Goal: Transaction & Acquisition: Subscribe to service/newsletter

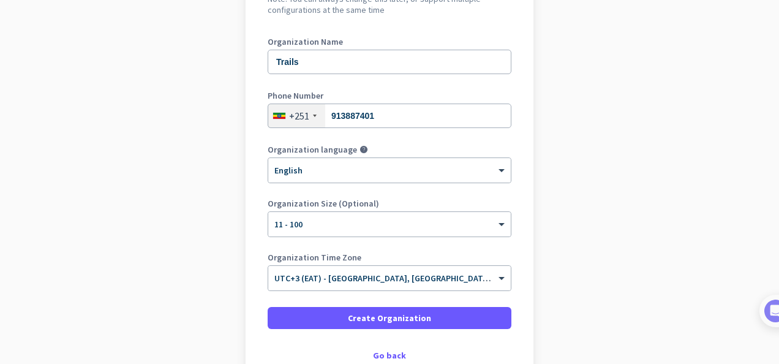
scroll to position [151, 0]
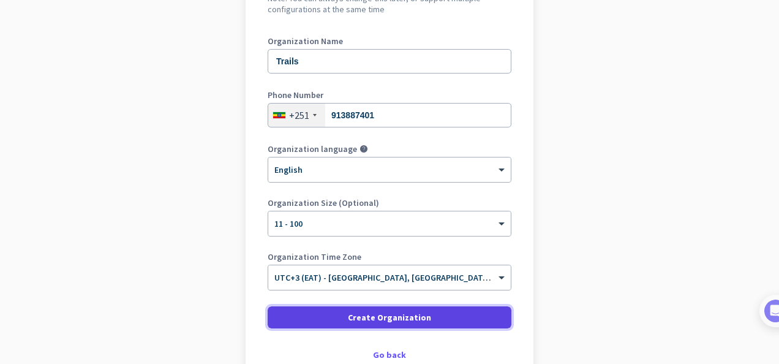
click at [455, 314] on span at bounding box center [390, 317] width 244 height 29
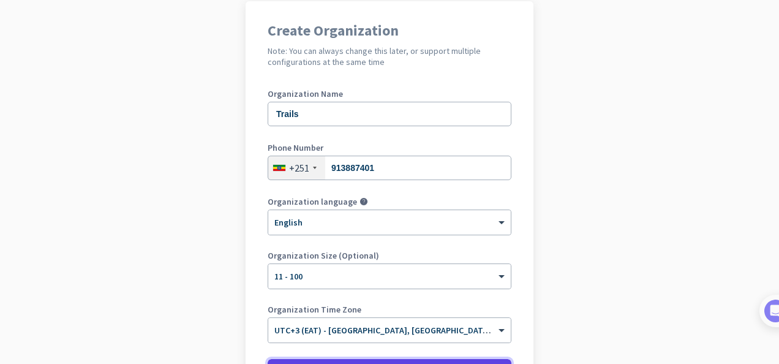
scroll to position [97, 0]
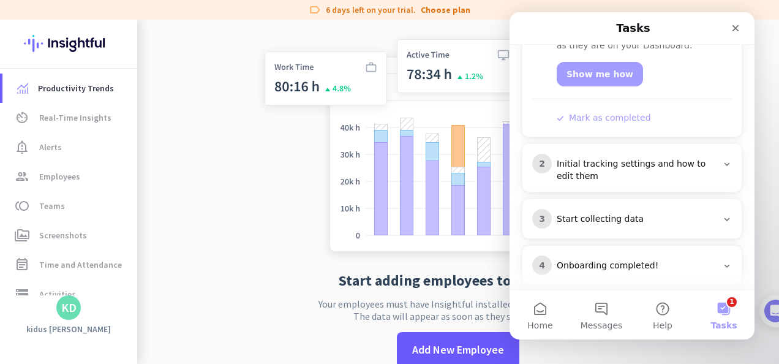
scroll to position [257, 0]
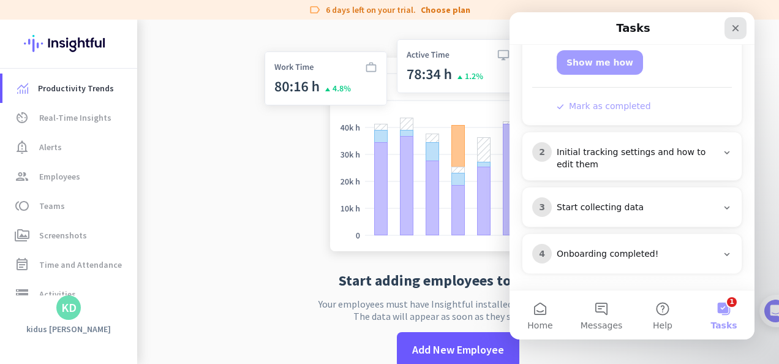
click at [741, 25] on div "Close" at bounding box center [736, 28] width 22 height 22
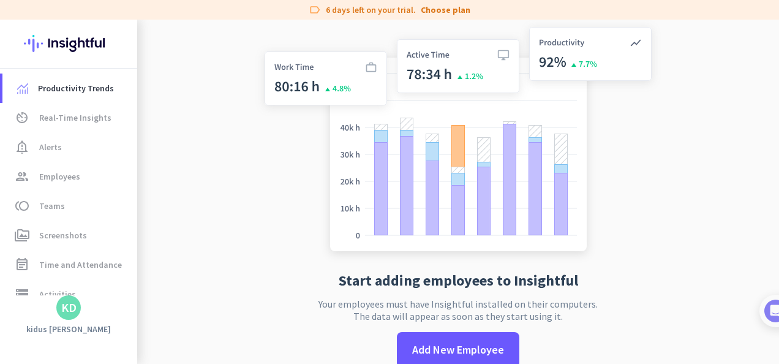
scroll to position [0, 0]
click at [65, 114] on span "Real-Time Insights" at bounding box center [75, 117] width 72 height 15
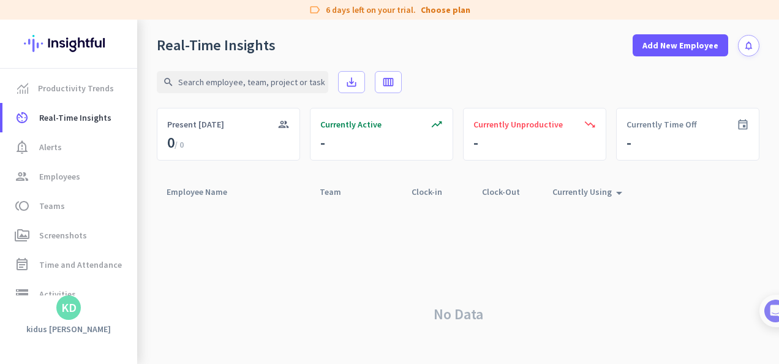
drag, startPoint x: 227, startPoint y: 178, endPoint x: 243, endPoint y: 189, distance: 19.7
click at [243, 189] on app-real-time-table "search save_alt calendar_view_week group Present Today 0 / 0 trending_up Curren…" at bounding box center [458, 228] width 603 height 344
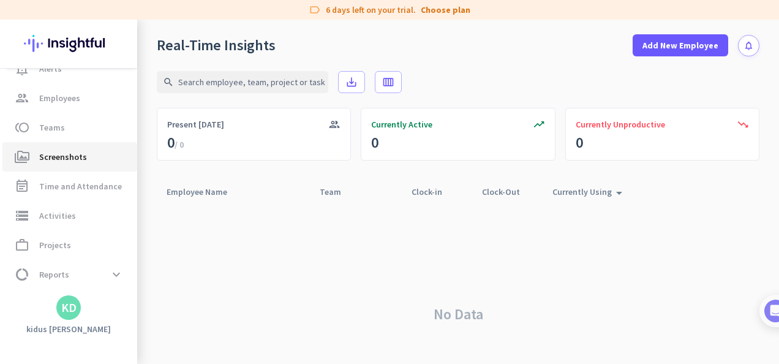
scroll to position [107, 0]
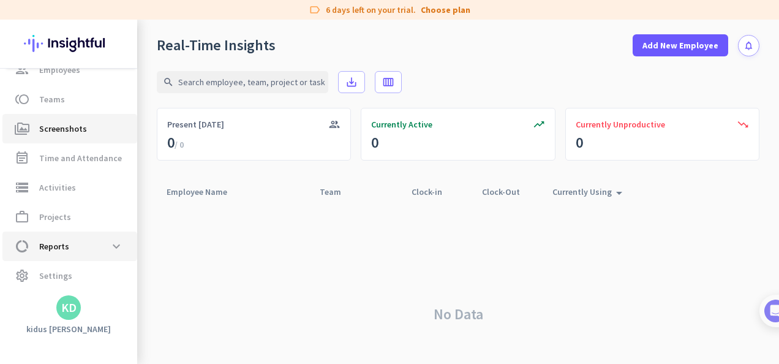
click at [97, 233] on link "data_usage Reports expand_more" at bounding box center [69, 246] width 135 height 29
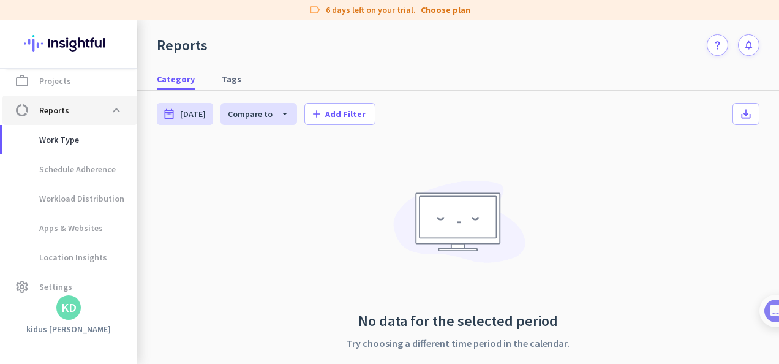
scroll to position [243, 0]
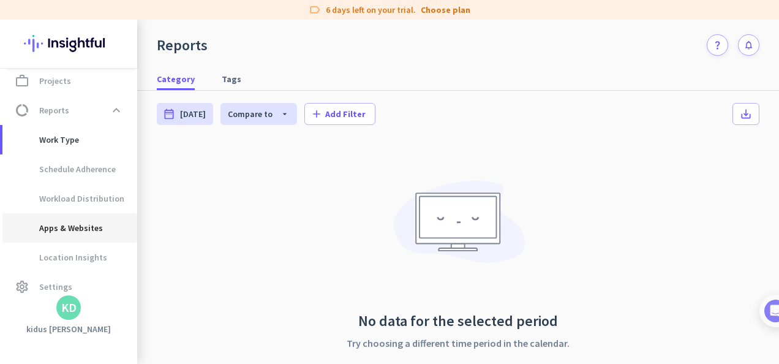
click at [97, 233] on span "Apps & Websites" at bounding box center [57, 227] width 91 height 29
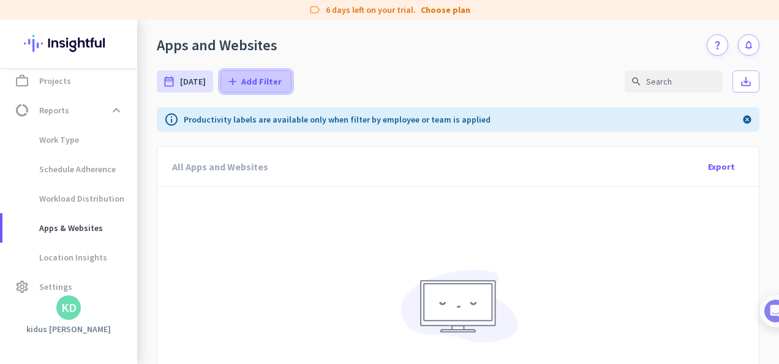
click at [250, 88] on span at bounding box center [256, 81] width 70 height 29
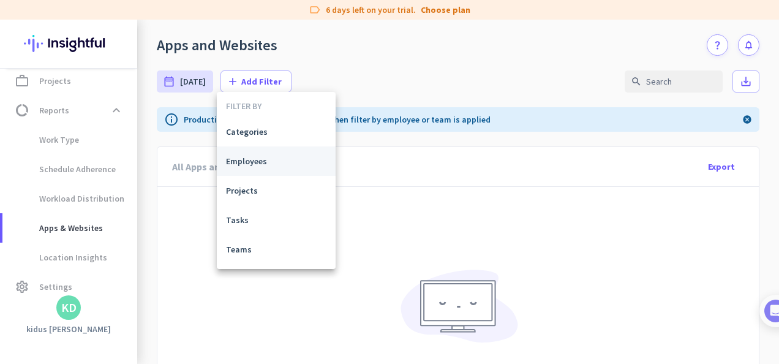
click at [250, 152] on button "Employees" at bounding box center [276, 160] width 119 height 29
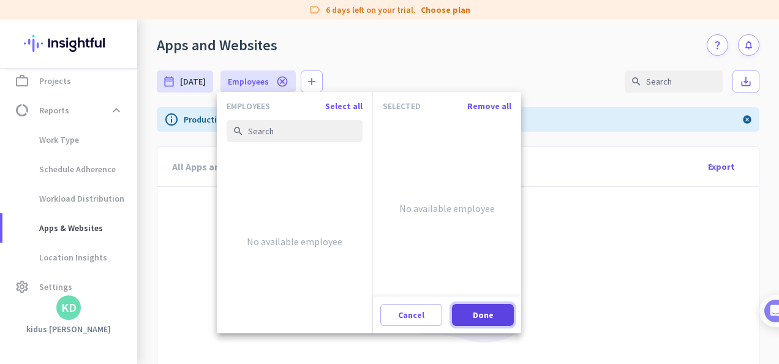
click at [485, 308] on span at bounding box center [483, 314] width 62 height 29
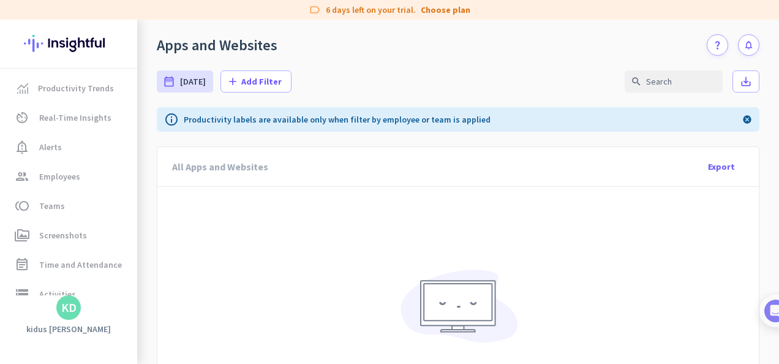
click at [738, 42] on button "notifications" at bounding box center [748, 44] width 21 height 21
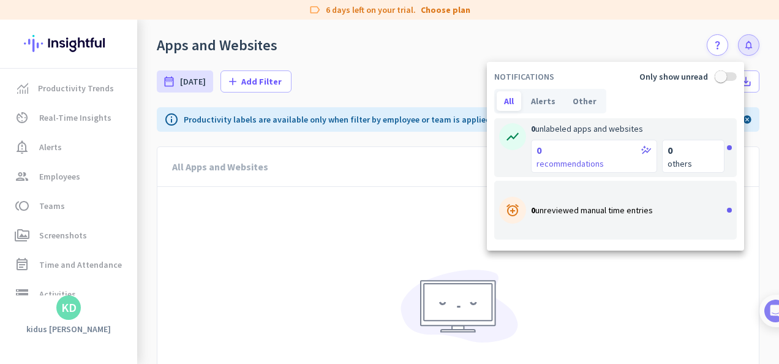
click at [47, 173] on div at bounding box center [389, 182] width 779 height 364
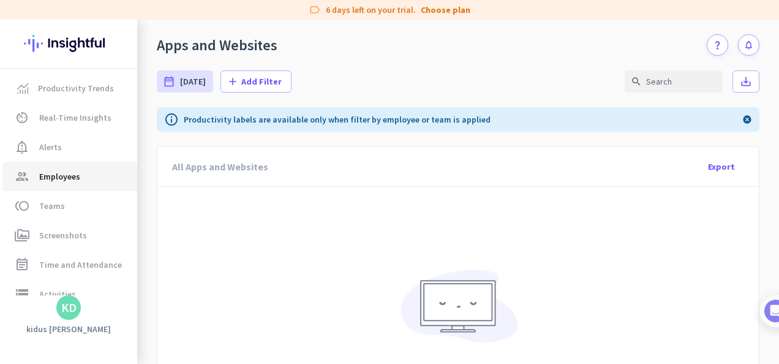
click at [47, 173] on span "Employees" at bounding box center [59, 176] width 41 height 15
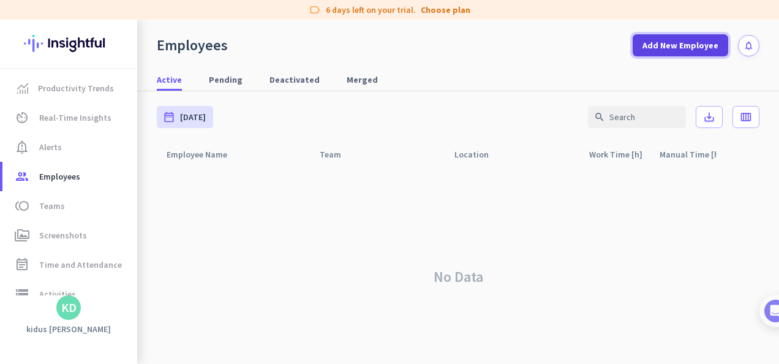
click at [664, 53] on span at bounding box center [681, 45] width 96 height 29
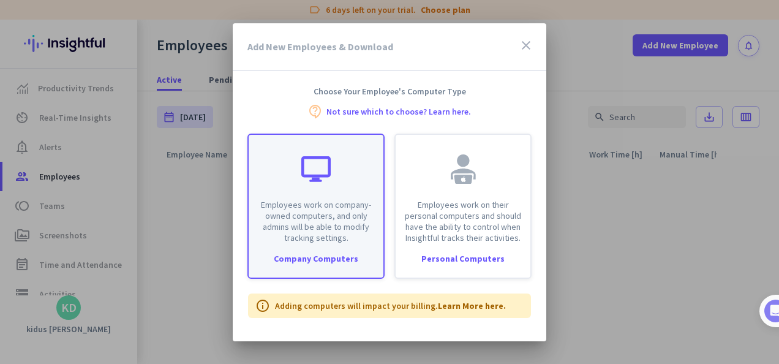
click at [352, 180] on div "Employees work on company-owned computers, and only admins will be able to modi…" at bounding box center [316, 189] width 135 height 108
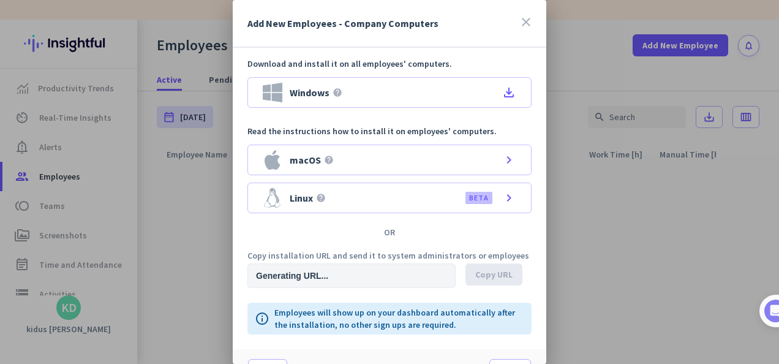
type input "https://app.insightful.io/#/installation/company?token=eyJhbGciOiJIUzI1NiIsInR5…"
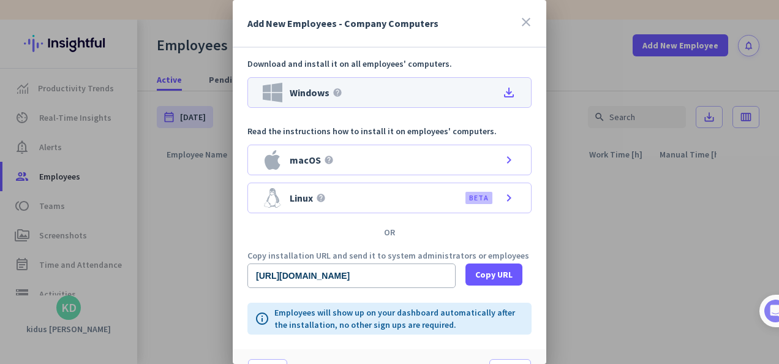
click at [505, 90] on icon "file_download" at bounding box center [509, 92] width 15 height 15
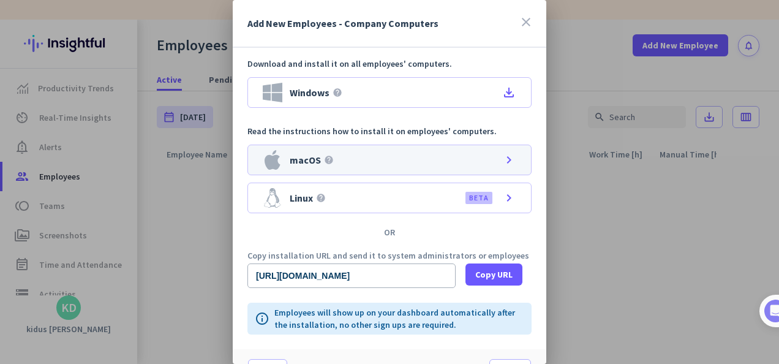
scroll to position [26, 0]
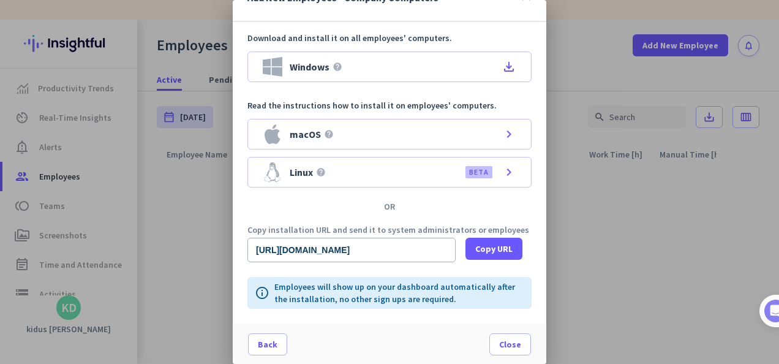
click at [721, 195] on div at bounding box center [389, 182] width 779 height 364
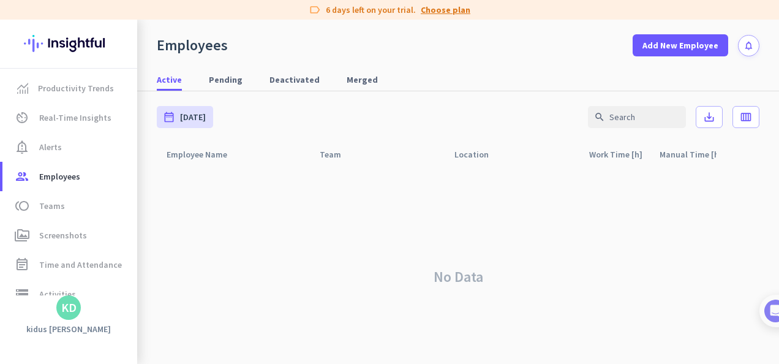
click at [457, 7] on link "Choose plan" at bounding box center [446, 10] width 50 height 12
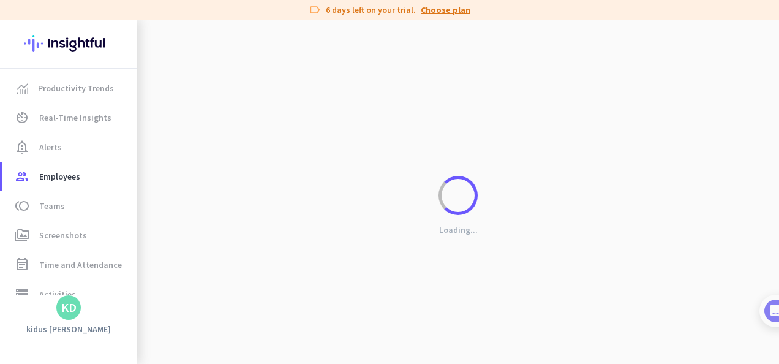
click at [457, 7] on link "Choose plan" at bounding box center [446, 10] width 50 height 12
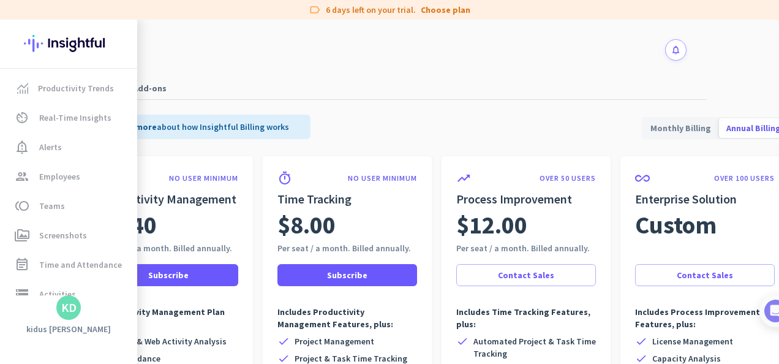
scroll to position [1, 93]
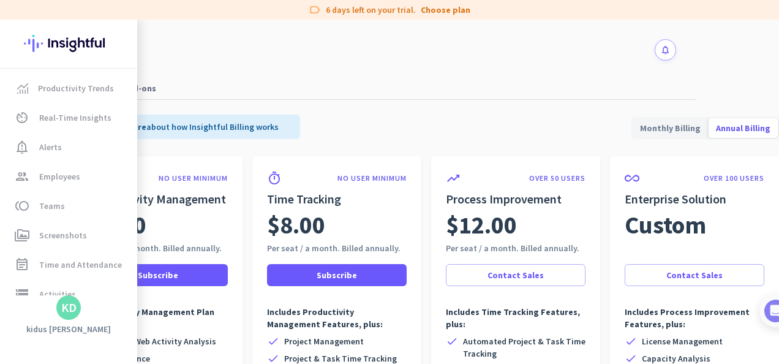
click at [667, 135] on span "Monthly Billing" at bounding box center [670, 127] width 75 height 29
click at [722, 124] on span "Annual Billing" at bounding box center [743, 127] width 69 height 29
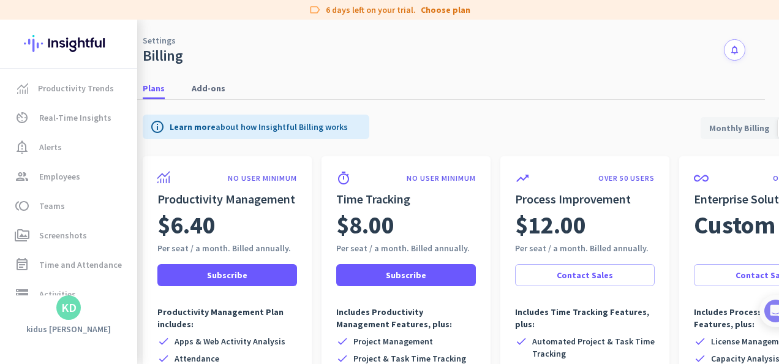
scroll to position [1, 3]
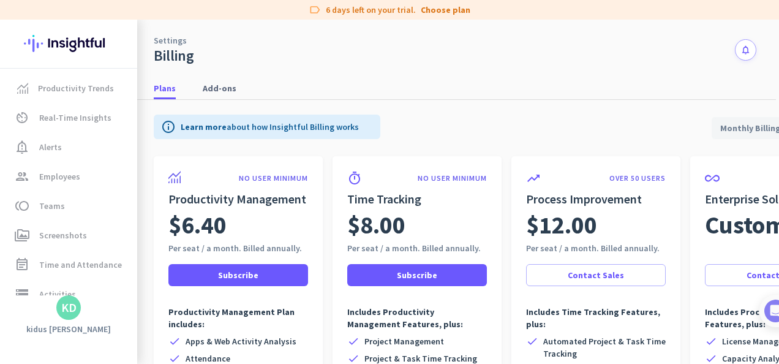
click at [268, 217] on div "$6.40" at bounding box center [238, 225] width 140 height 34
click at [175, 176] on img at bounding box center [174, 177] width 12 height 12
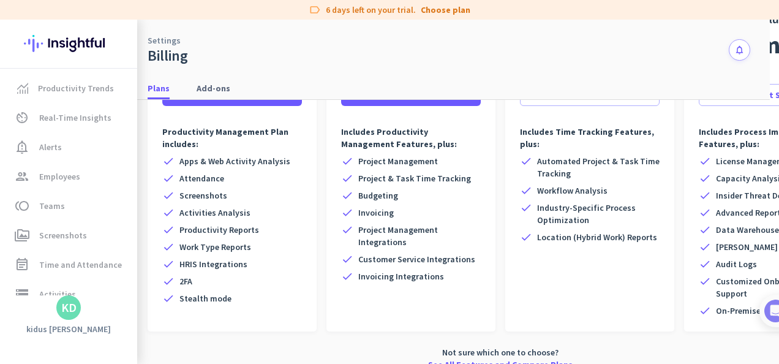
scroll to position [206, 9]
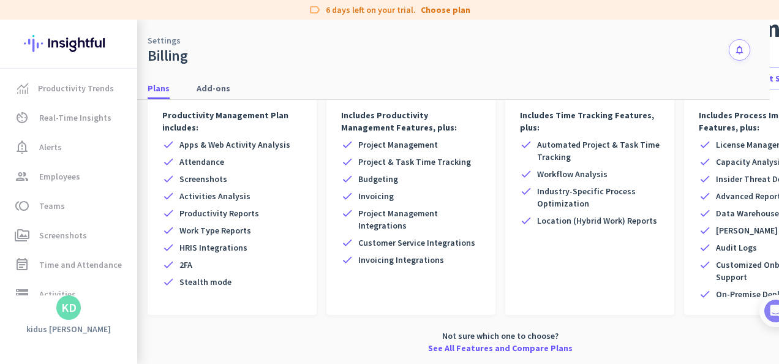
click at [219, 245] on div "check Apps & Web Activity Analysis check Attendance check Screenshots check Act…" at bounding box center [232, 212] width 140 height 149
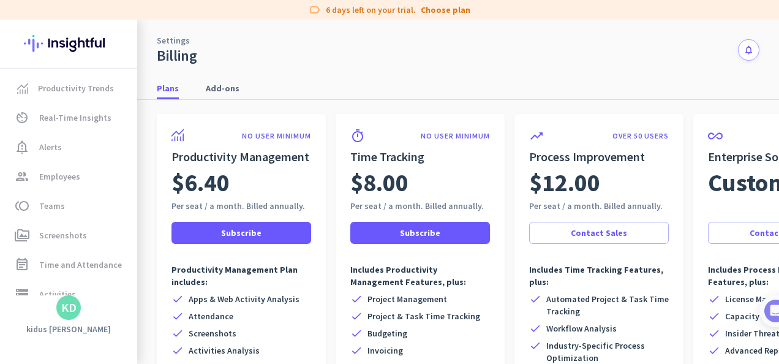
scroll to position [9, 0]
